Goal: Information Seeking & Learning: Learn about a topic

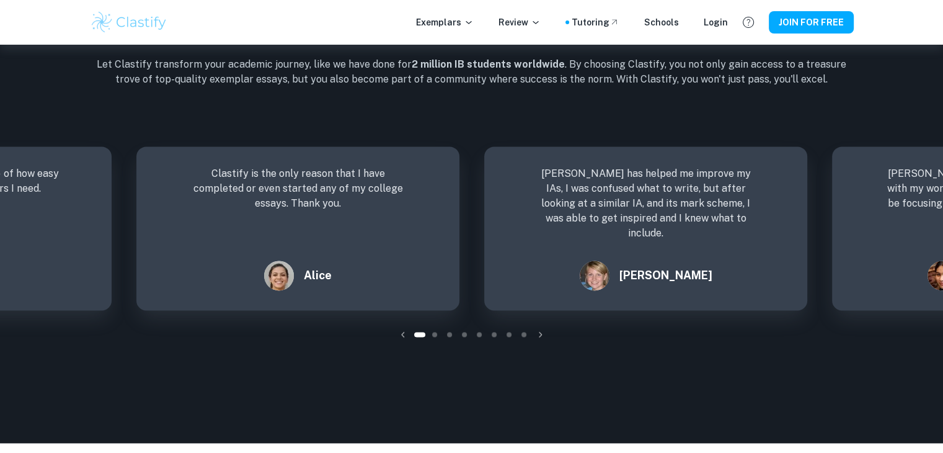
scroll to position [1691, 0]
click at [543, 339] on icon "button" at bounding box center [540, 334] width 12 height 12
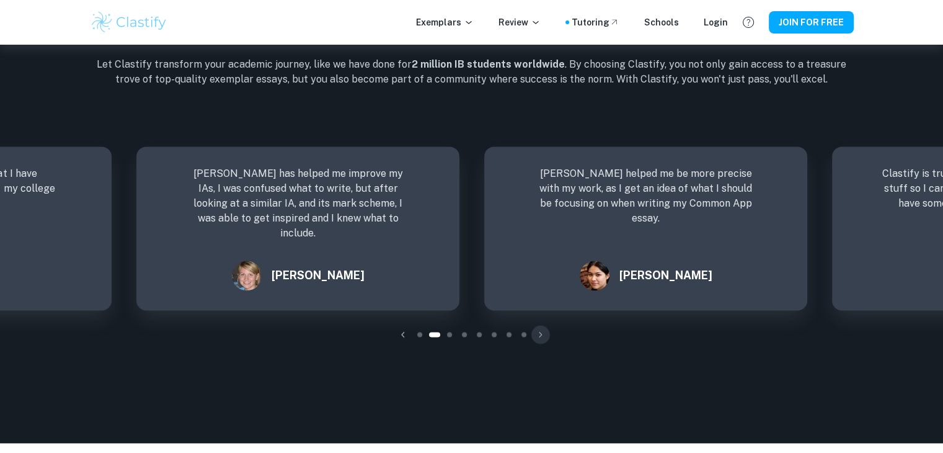
click at [543, 339] on icon "button" at bounding box center [540, 334] width 12 height 12
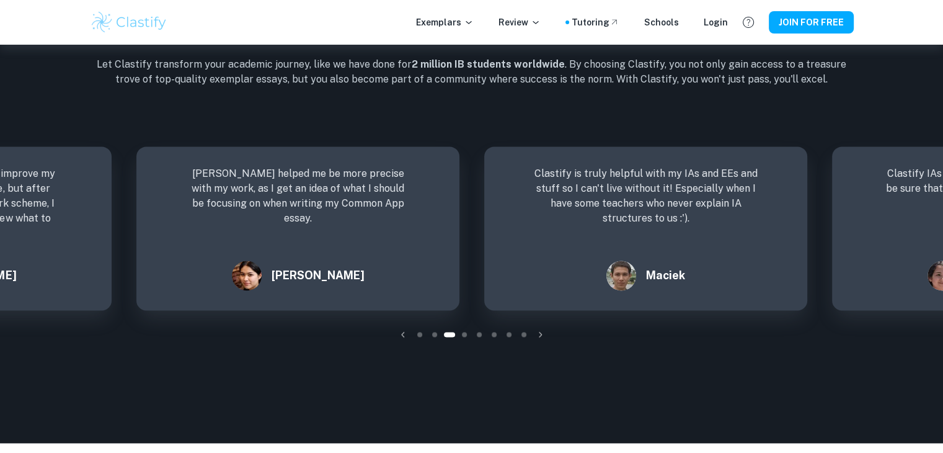
click at [543, 339] on icon "button" at bounding box center [540, 334] width 12 height 12
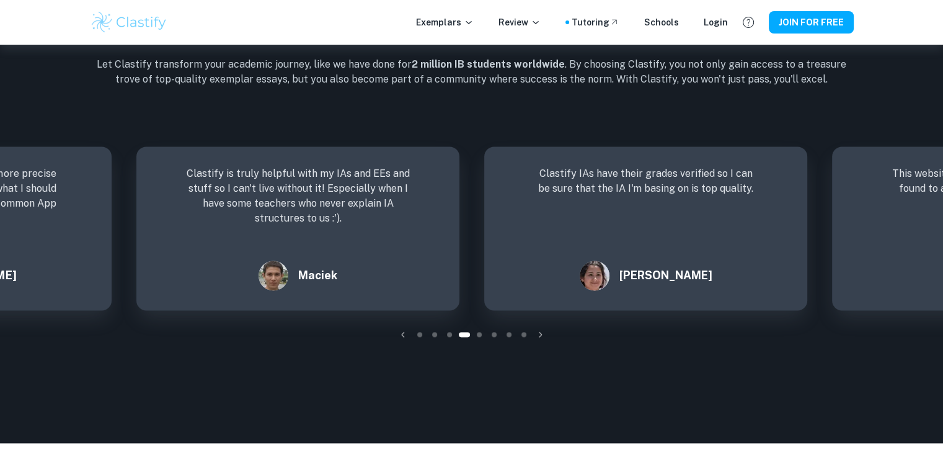
click at [543, 339] on icon "button" at bounding box center [540, 334] width 12 height 12
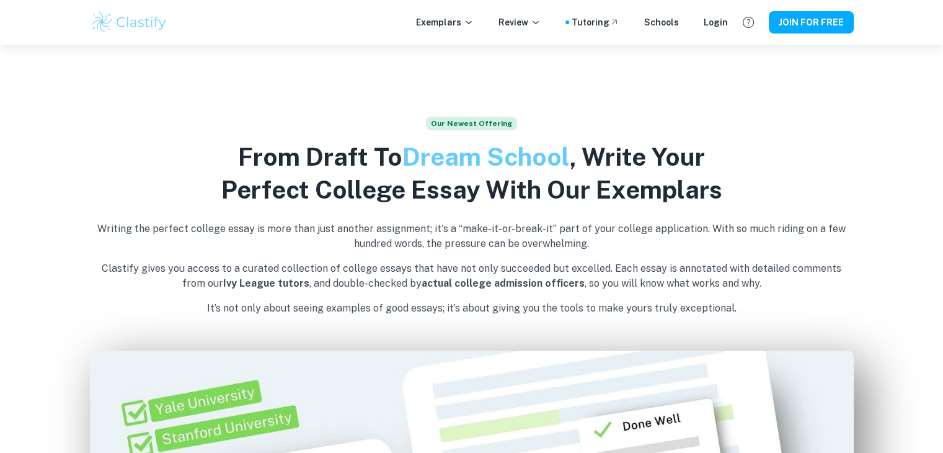
scroll to position [0, 0]
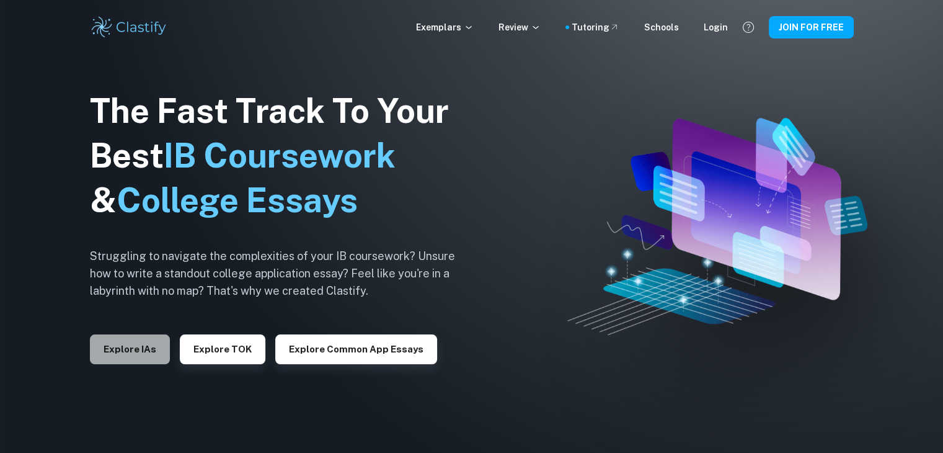
click at [137, 348] on button "Explore IAs" at bounding box center [130, 349] width 80 height 30
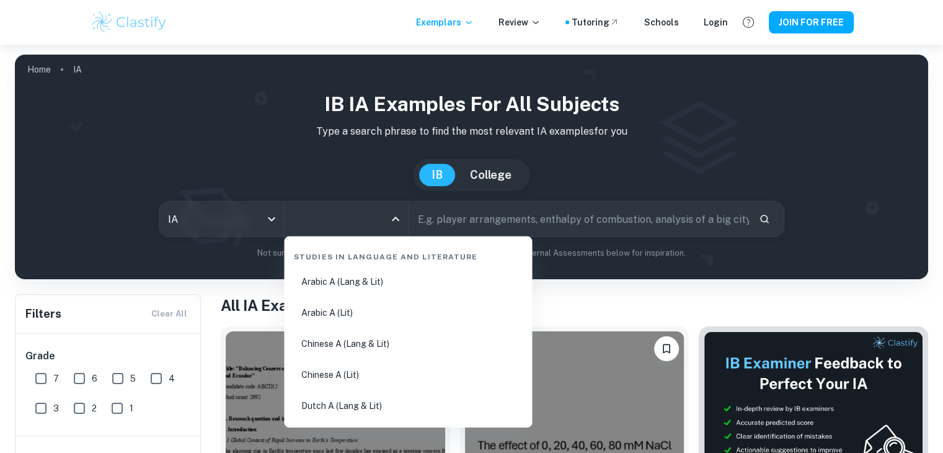
click at [324, 214] on input "All Subjects" at bounding box center [336, 219] width 94 height 24
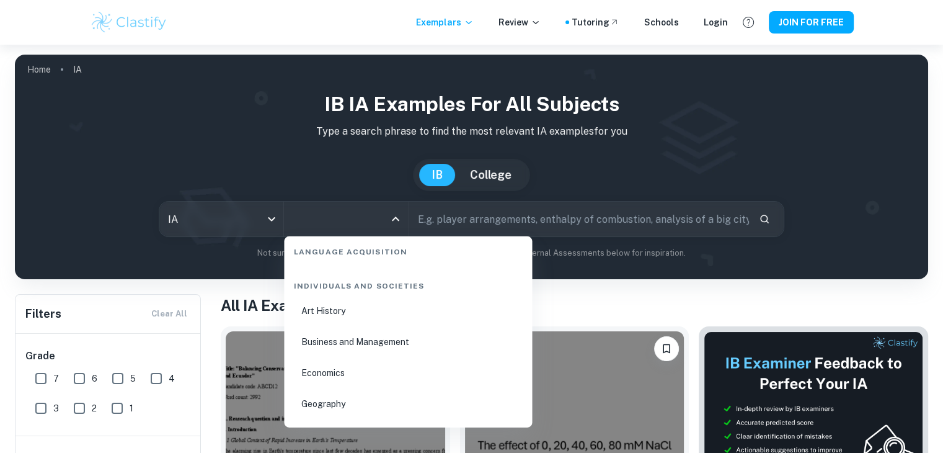
scroll to position [1474, 0]
click at [357, 345] on li "Business and Management" at bounding box center [408, 342] width 238 height 29
type input "Business and Management"
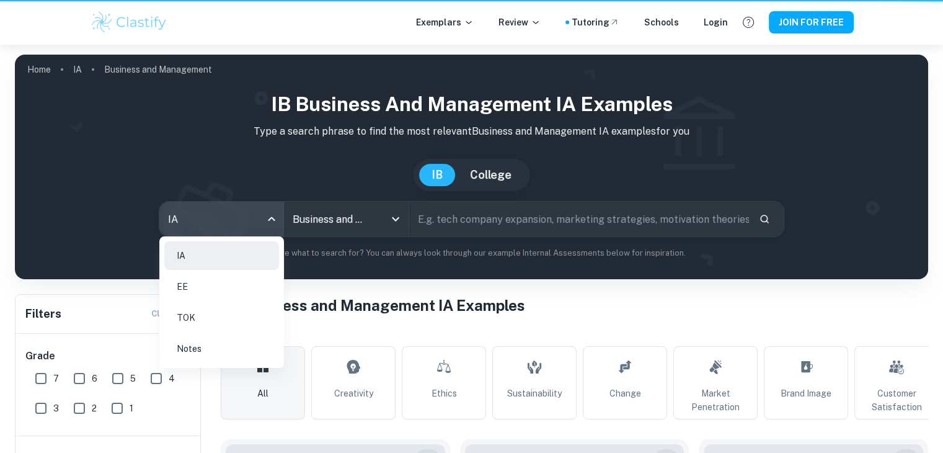
click at [255, 215] on body "We value your privacy We use cookies to enhance your browsing experience, serve…" at bounding box center [471, 271] width 943 height 453
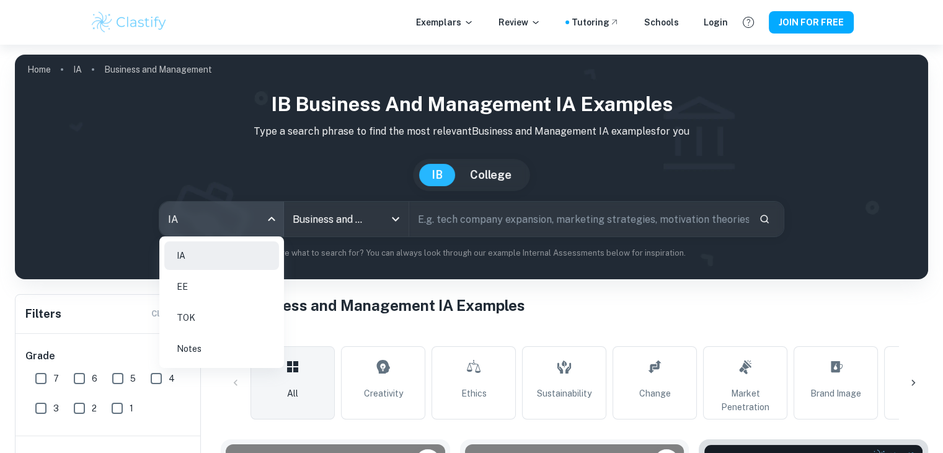
click at [347, 328] on div at bounding box center [471, 226] width 943 height 453
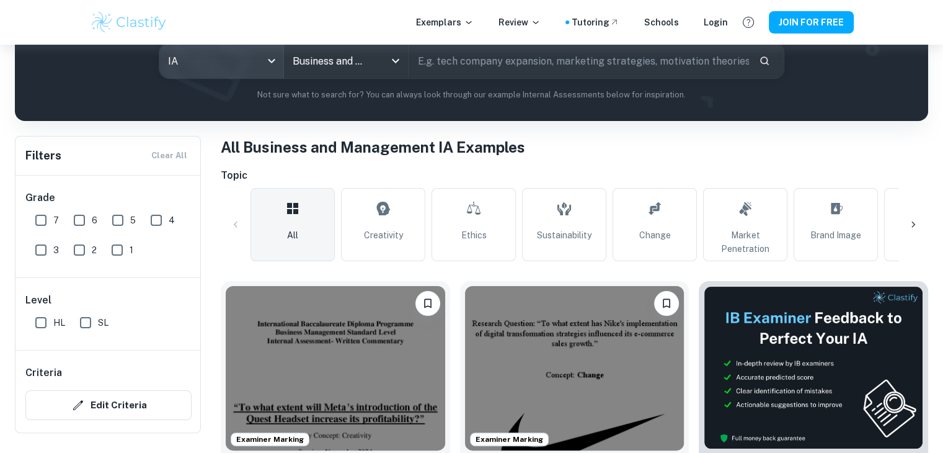
scroll to position [164, 0]
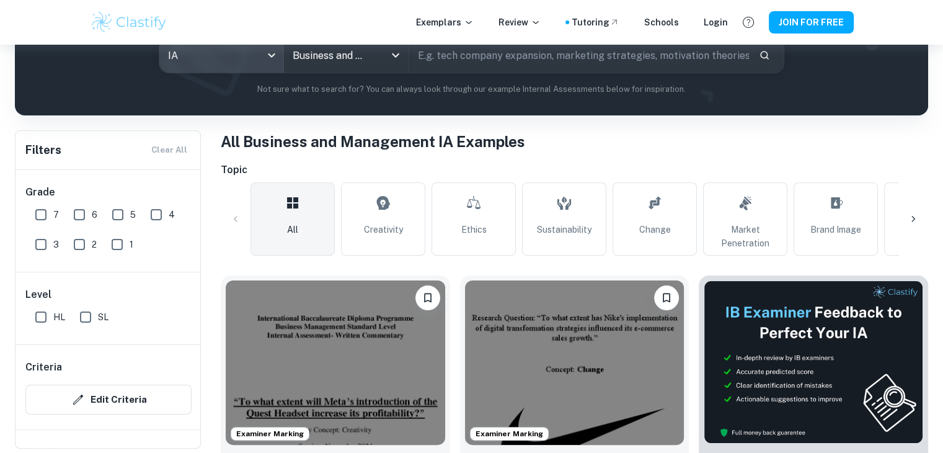
click at [42, 211] on input "7" at bounding box center [41, 214] width 25 height 25
checkbox input "true"
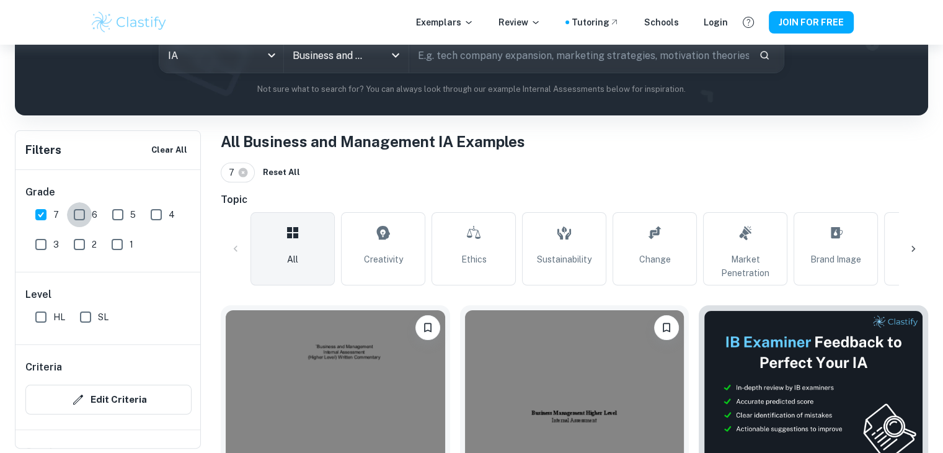
click at [76, 213] on input "6" at bounding box center [79, 214] width 25 height 25
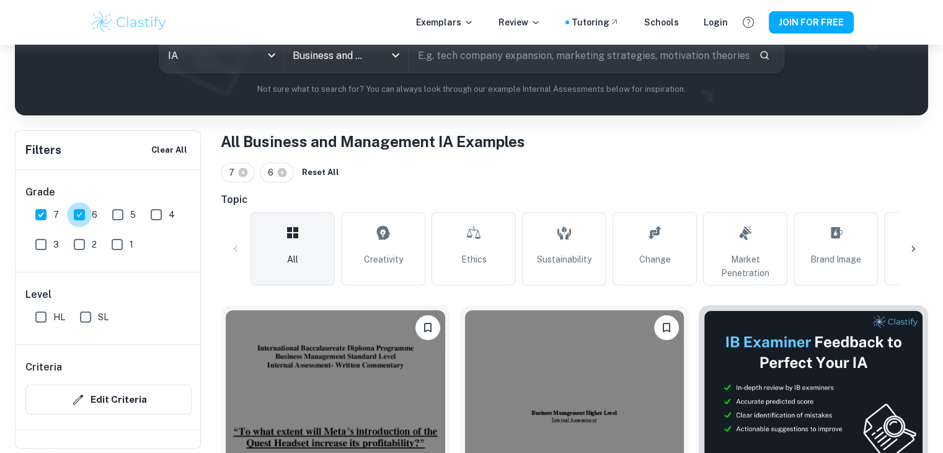
click at [76, 213] on input "6" at bounding box center [79, 214] width 25 height 25
checkbox input "false"
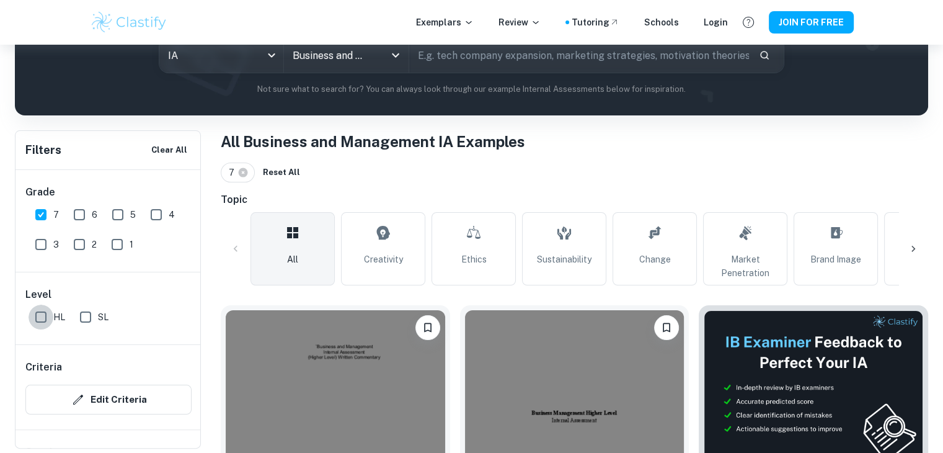
click at [39, 315] on input "HL" at bounding box center [41, 316] width 25 height 25
checkbox input "true"
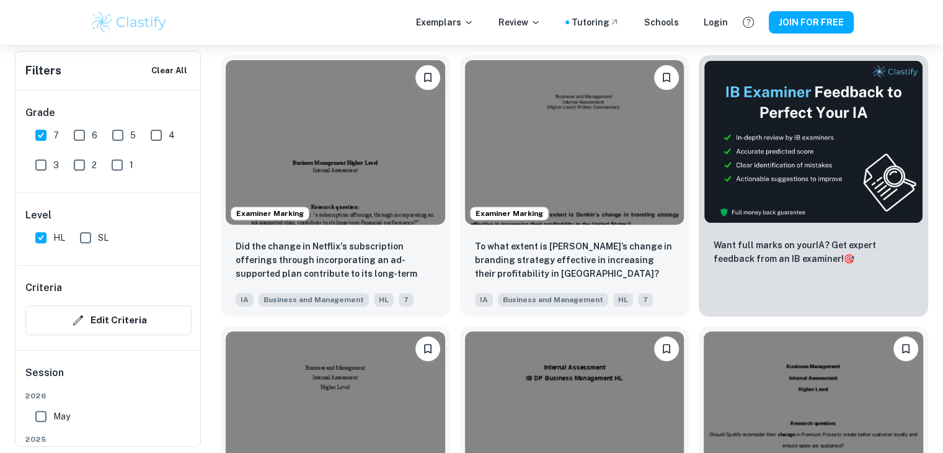
scroll to position [471, 0]
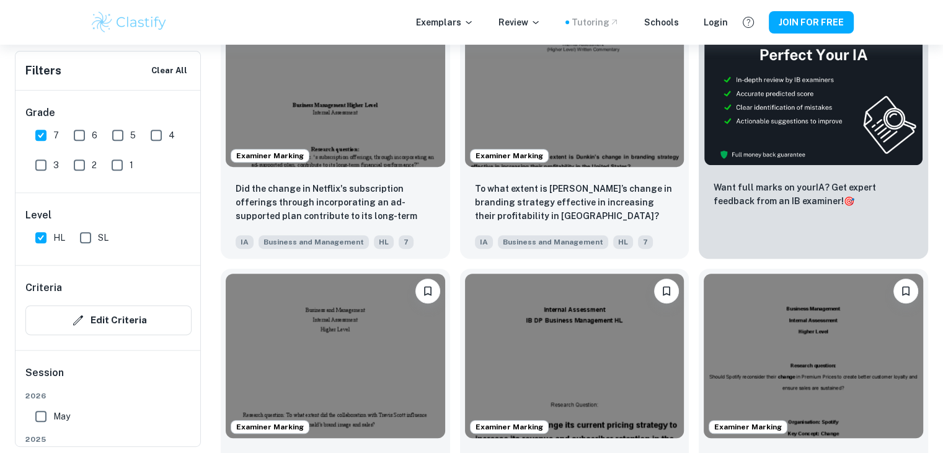
click at [594, 17] on div "Tutoring" at bounding box center [596, 22] width 48 height 14
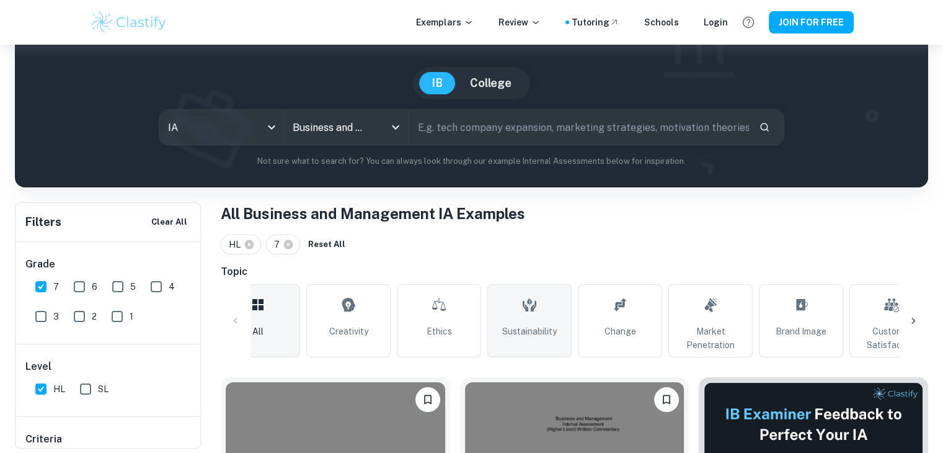
scroll to position [0, 0]
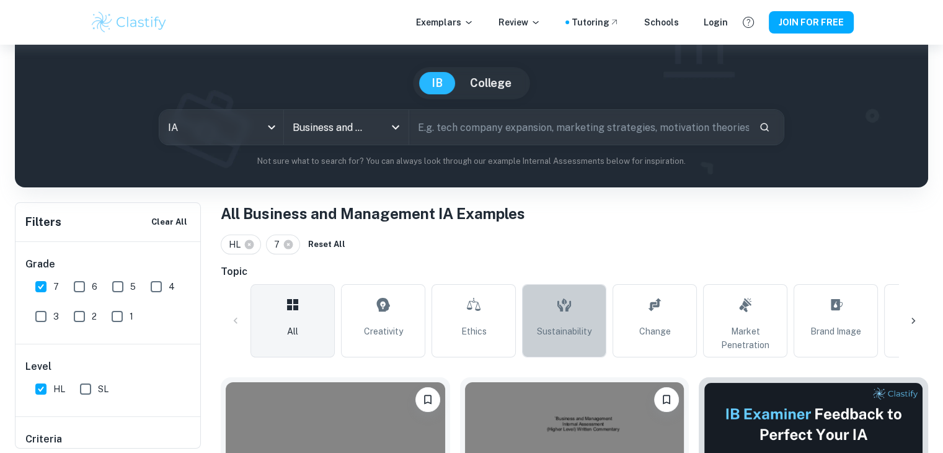
click at [552, 337] on span "Sustainability" at bounding box center [564, 331] width 55 height 14
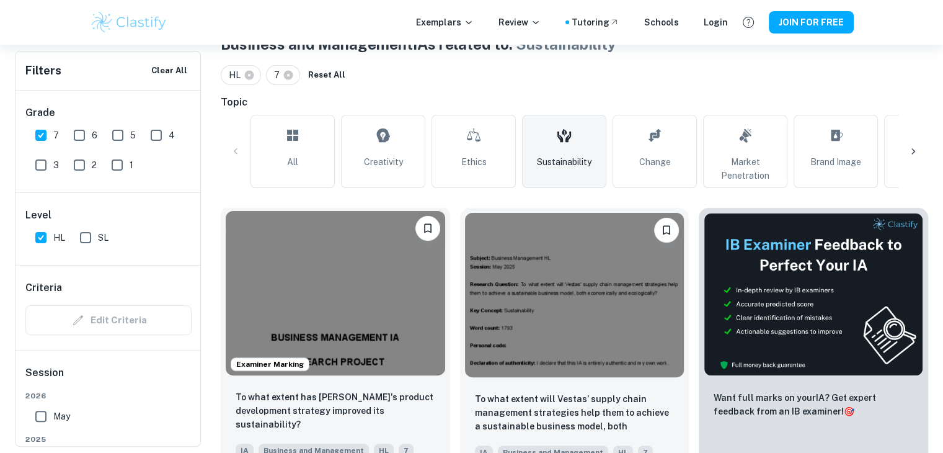
scroll to position [259, 0]
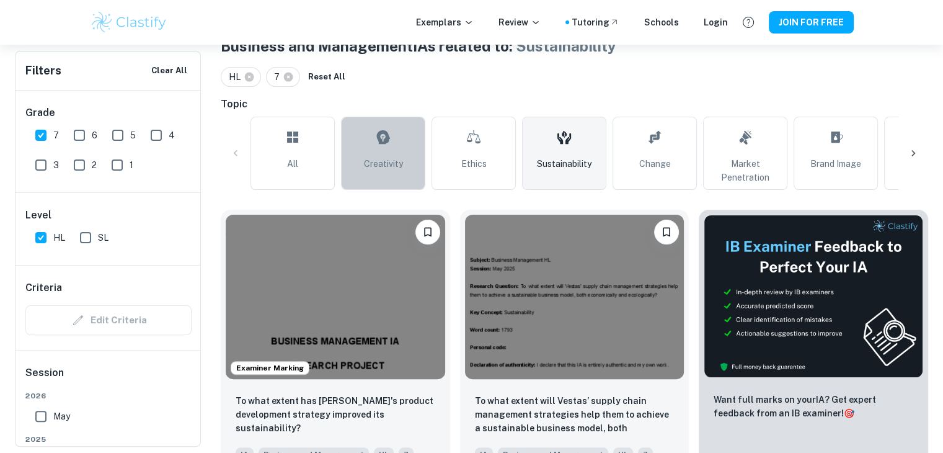
click at [411, 152] on link "Creativity" at bounding box center [383, 153] width 84 height 73
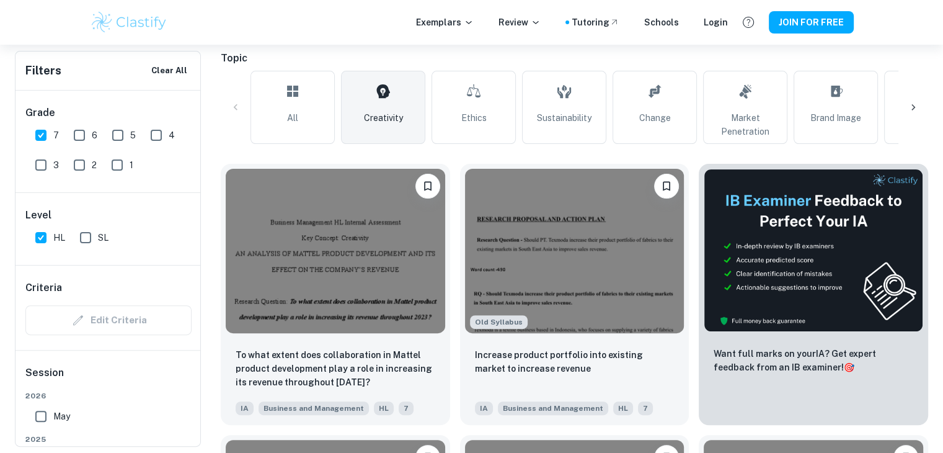
scroll to position [303, 0]
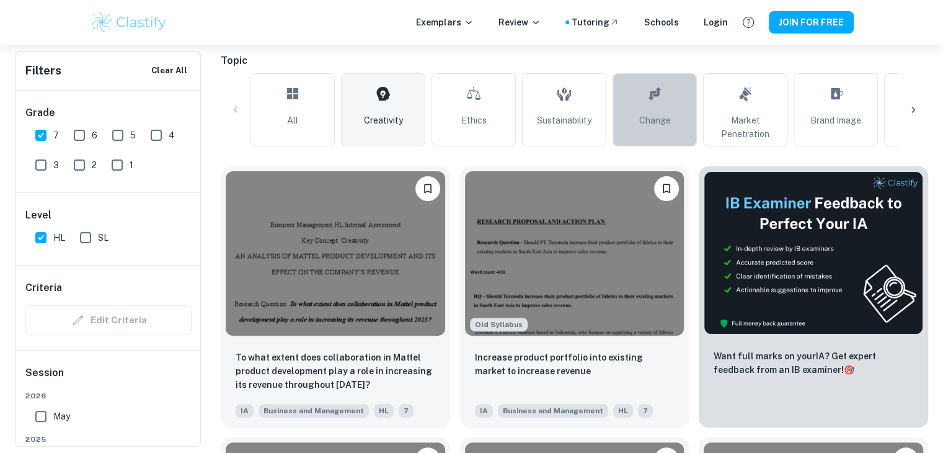
click at [642, 108] on link "Change" at bounding box center [654, 109] width 84 height 73
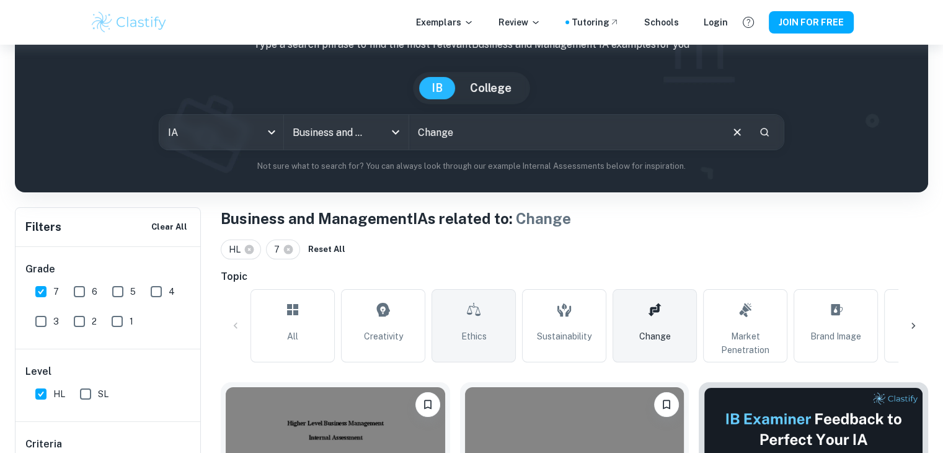
scroll to position [99, 0]
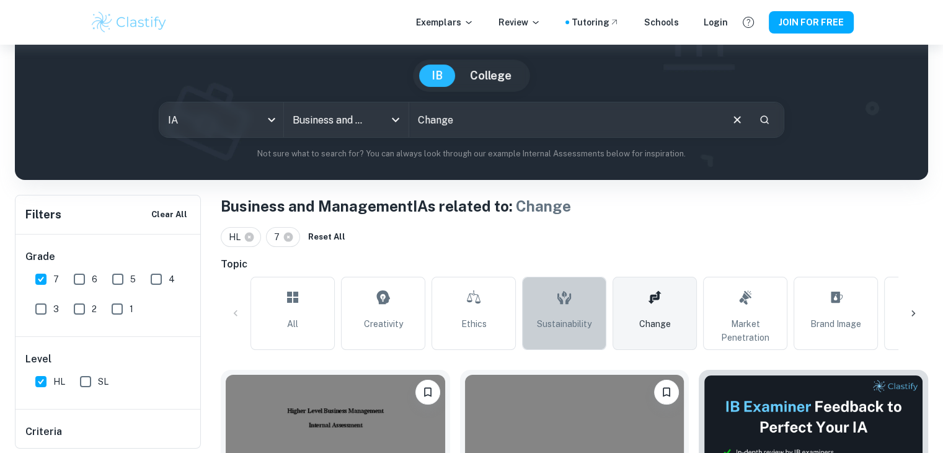
click at [580, 308] on link "Sustainability" at bounding box center [564, 312] width 84 height 73
type input "Sustainability"
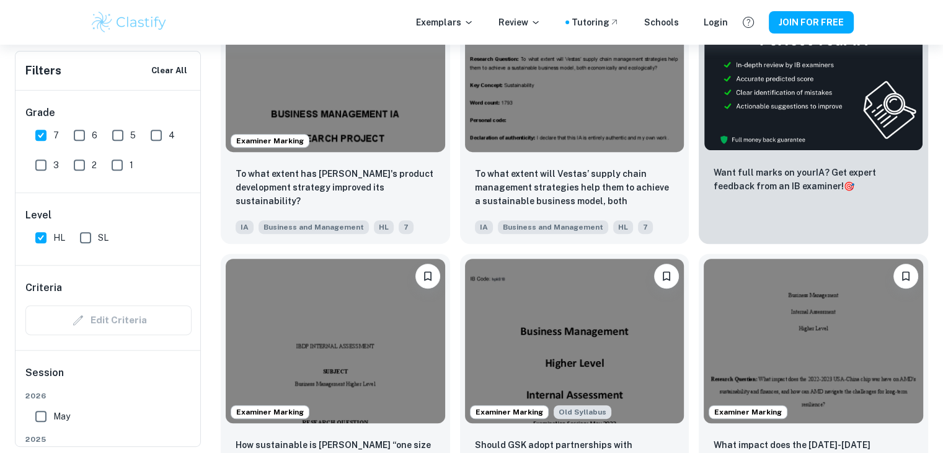
scroll to position [487, 0]
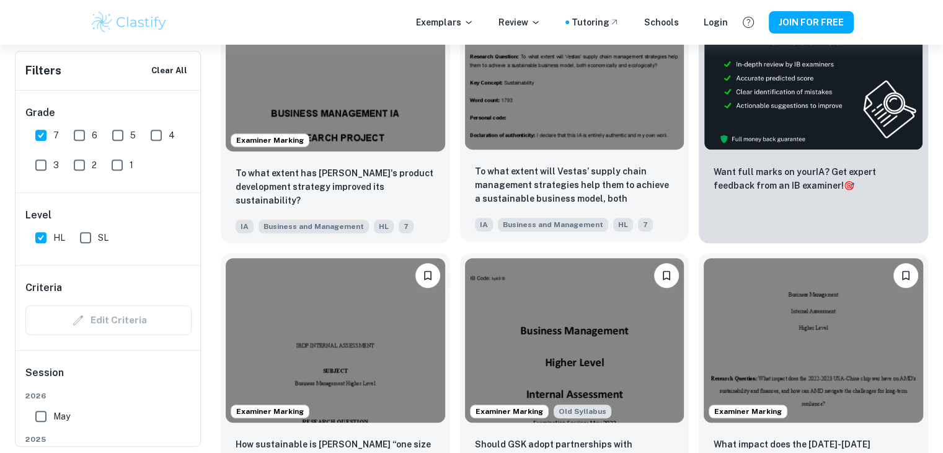
click at [568, 117] on img at bounding box center [574, 67] width 219 height 164
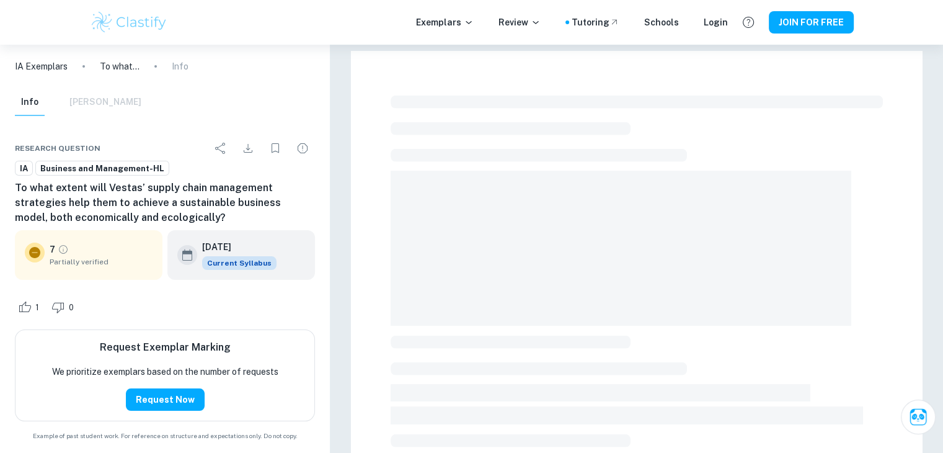
click at [468, 239] on span at bounding box center [621, 247] width 461 height 155
click at [360, 244] on div at bounding box center [637, 455] width 572 height 808
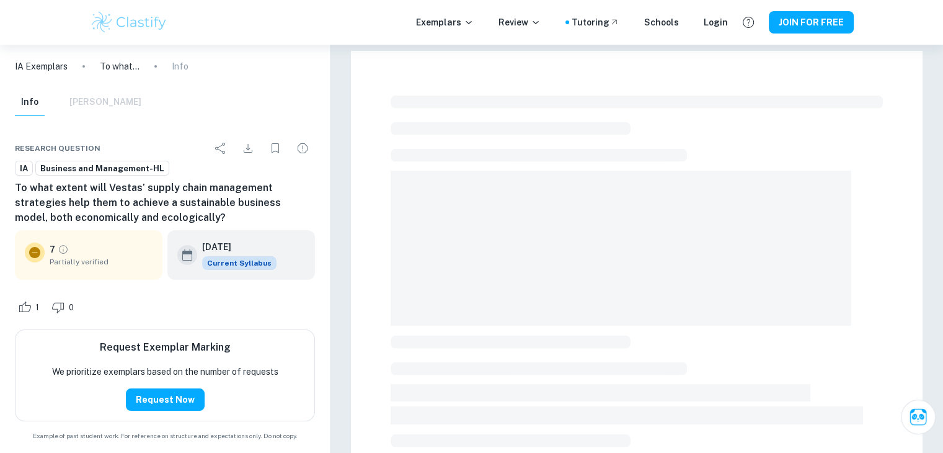
click at [118, 68] on p "To what extent will Vestas’ supply chain management strategies help them to ach…" at bounding box center [120, 67] width 40 height 14
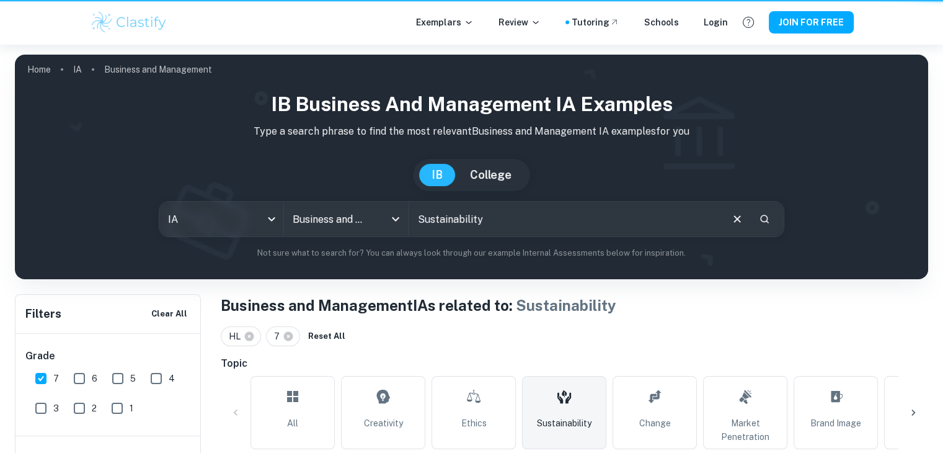
scroll to position [487, 0]
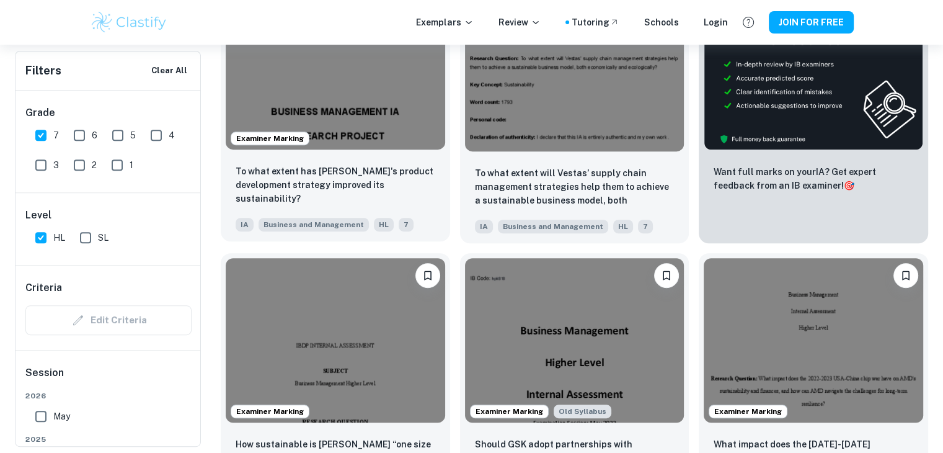
click at [372, 117] on img at bounding box center [335, 67] width 219 height 164
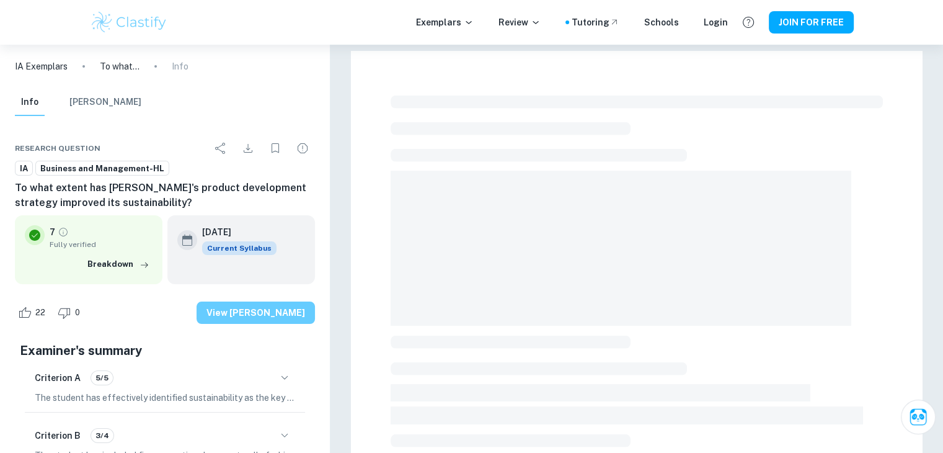
click at [241, 317] on button "View [PERSON_NAME]" at bounding box center [256, 312] width 118 height 22
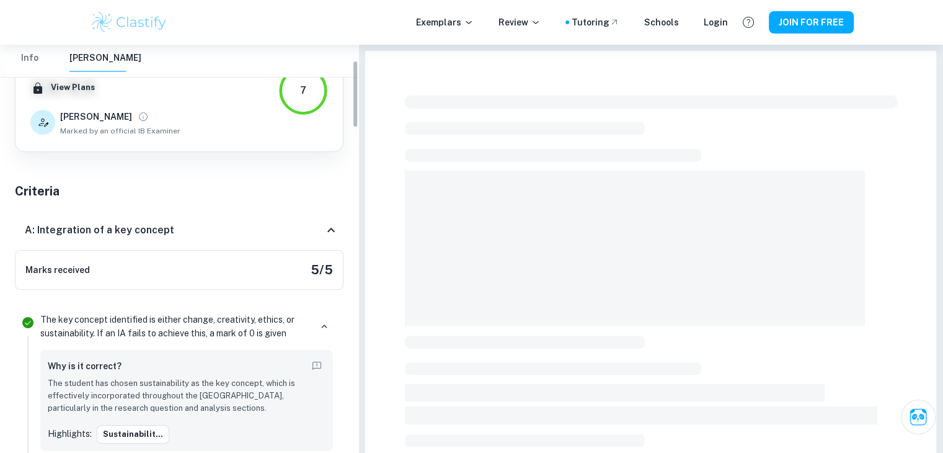
scroll to position [94, 0]
click at [325, 233] on icon at bounding box center [331, 230] width 15 height 15
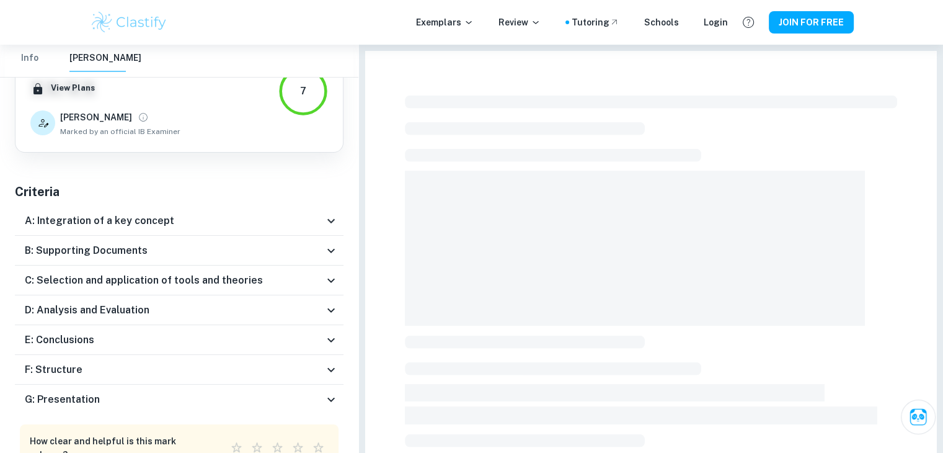
click at [334, 229] on div "A: Integration of a key concept" at bounding box center [179, 221] width 329 height 30
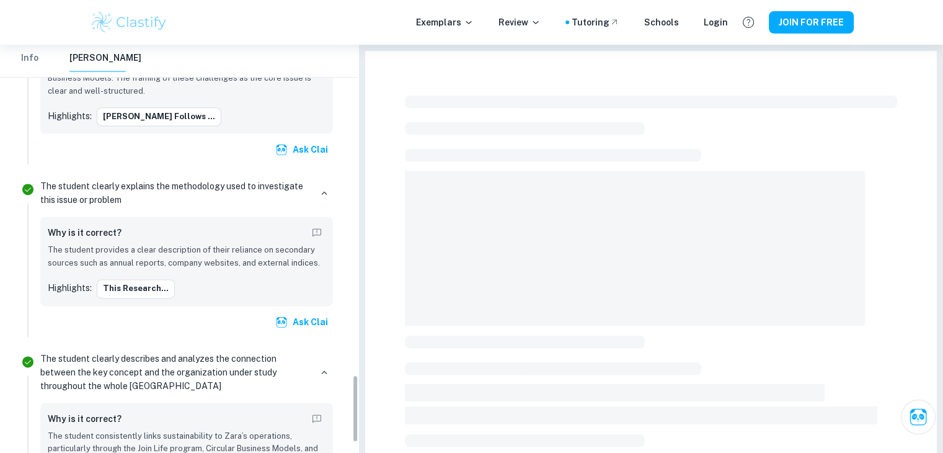
scroll to position [2052, 0]
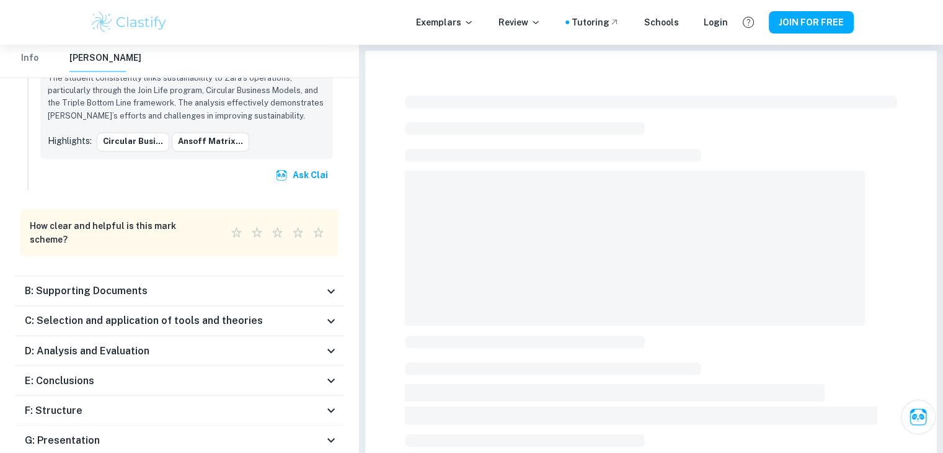
click at [329, 283] on icon at bounding box center [331, 290] width 15 height 15
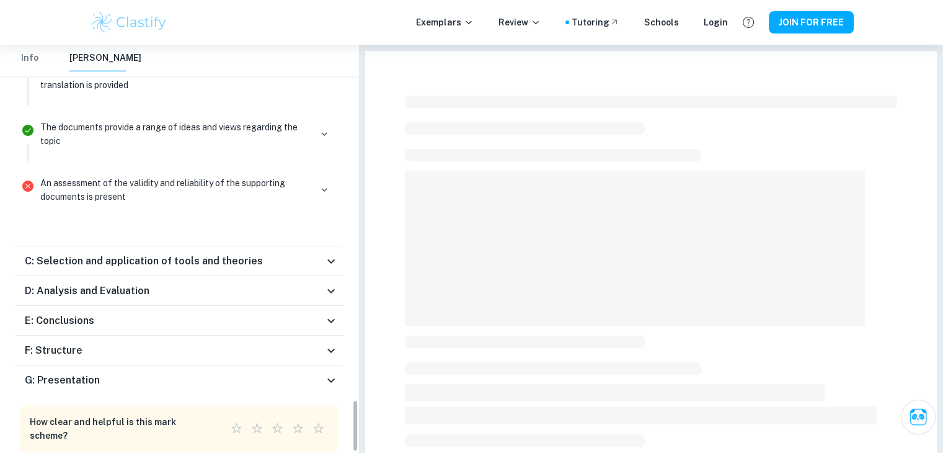
scroll to position [2743, 0]
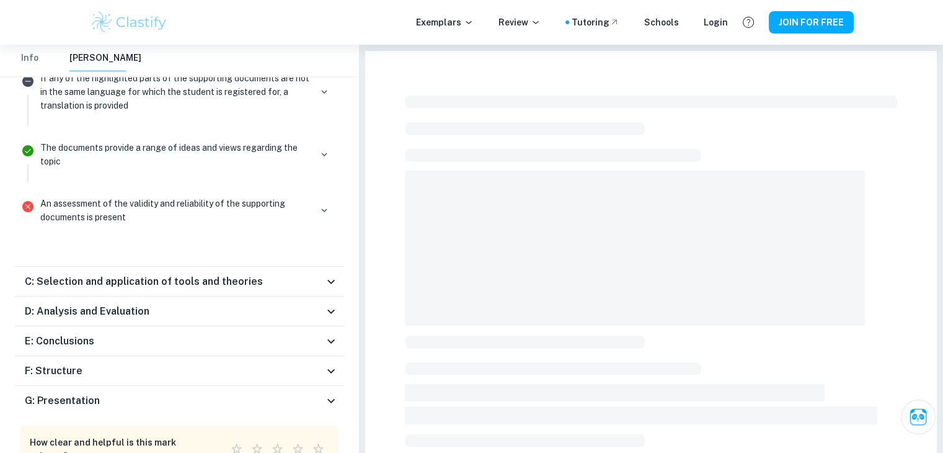
click at [334, 274] on icon at bounding box center [331, 281] width 15 height 15
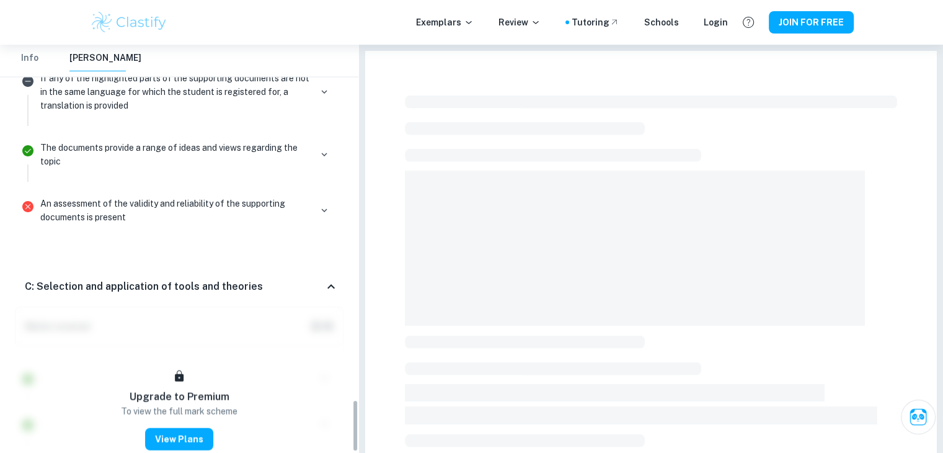
scroll to position [3240, 0]
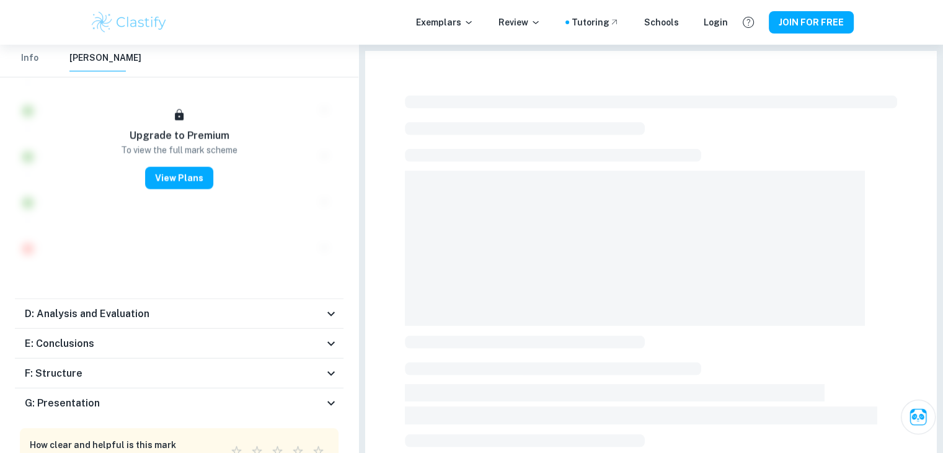
click at [326, 306] on icon at bounding box center [331, 313] width 15 height 15
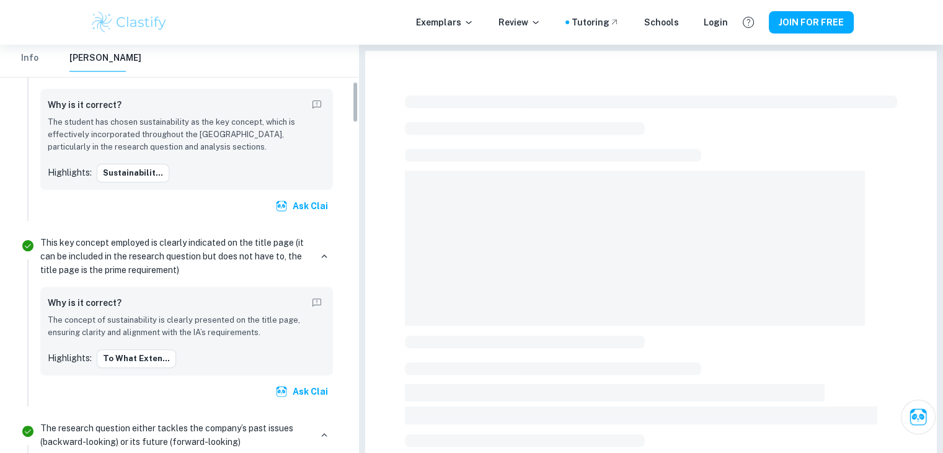
scroll to position [356, 0]
click at [515, 24] on p "Review" at bounding box center [519, 22] width 42 height 14
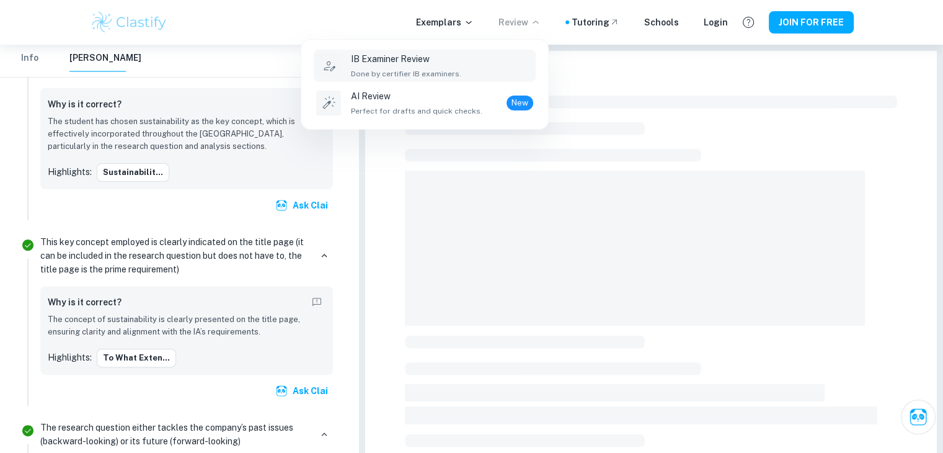
click at [407, 68] on span "Done by certifier IB examiners." at bounding box center [406, 73] width 110 height 11
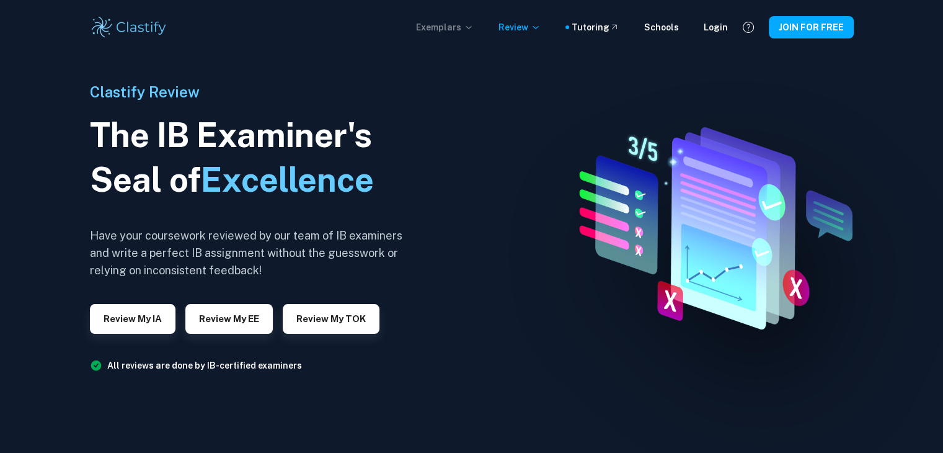
click at [456, 28] on p "Exemplars" at bounding box center [445, 27] width 58 height 14
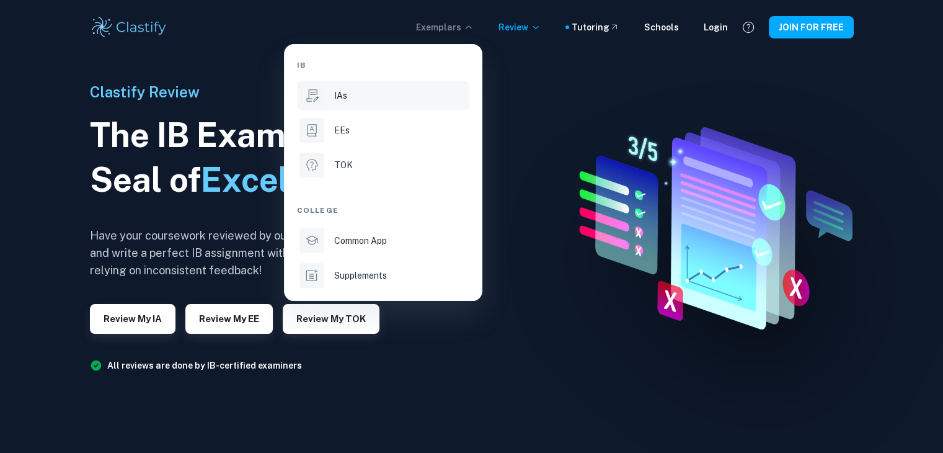
click at [352, 98] on div "IAs" at bounding box center [400, 96] width 133 height 14
